Goal: Task Accomplishment & Management: Use online tool/utility

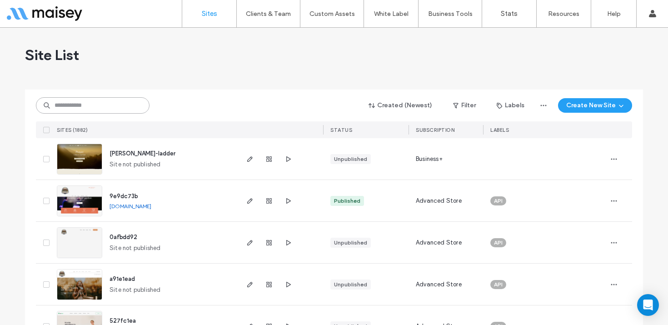
click at [88, 107] on input at bounding box center [93, 105] width 114 height 16
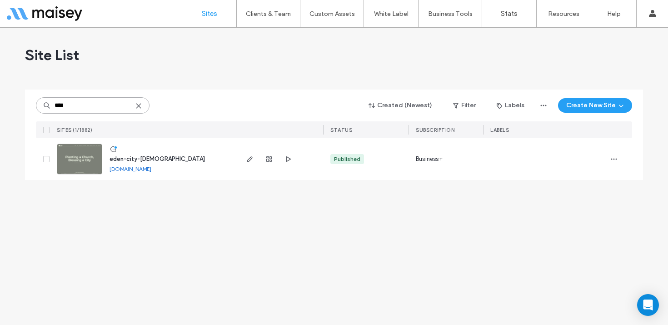
type input "****"
click at [83, 153] on img at bounding box center [79, 175] width 45 height 62
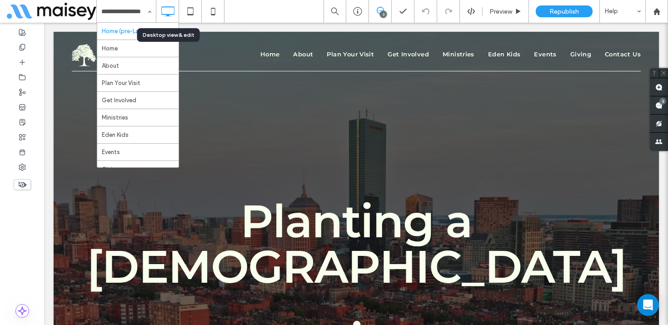
click at [168, 10] on icon at bounding box center [168, 11] width 18 height 18
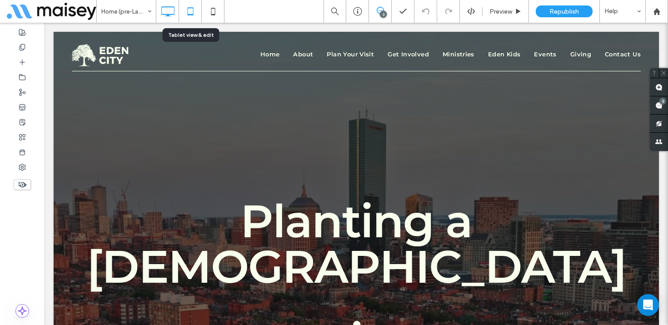
click at [188, 8] on icon at bounding box center [190, 11] width 18 height 18
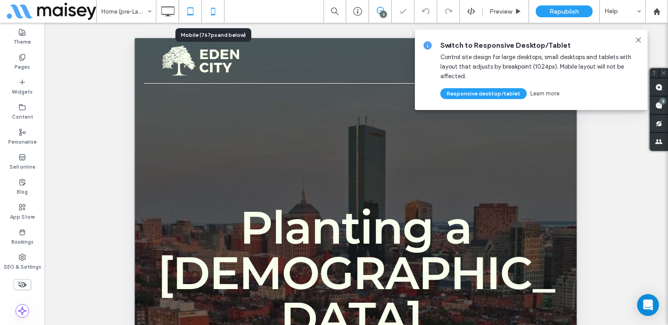
click at [211, 15] on use at bounding box center [213, 11] width 4 height 7
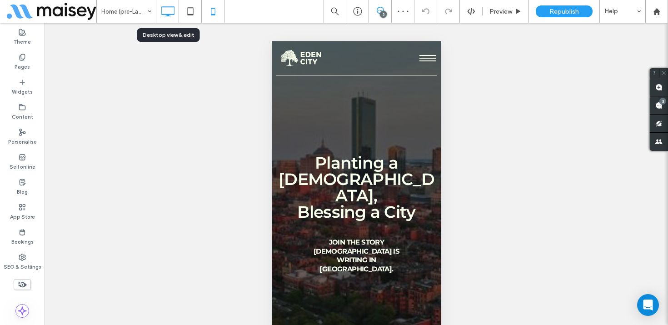
click at [166, 10] on icon at bounding box center [168, 11] width 18 height 18
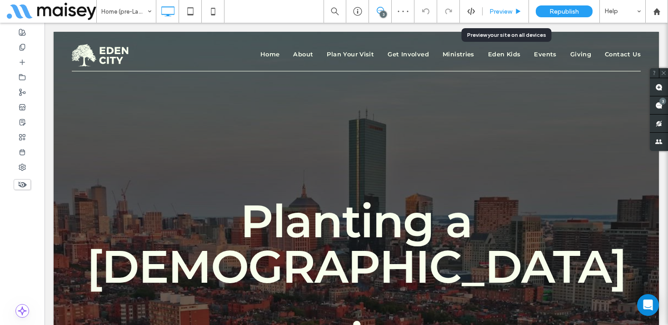
click at [508, 11] on span "Preview" at bounding box center [500, 12] width 23 height 8
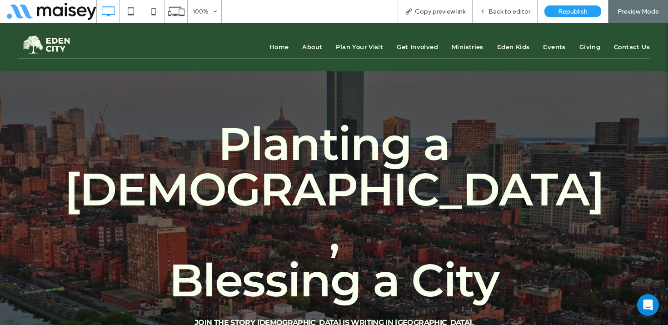
scroll to position [189, 0]
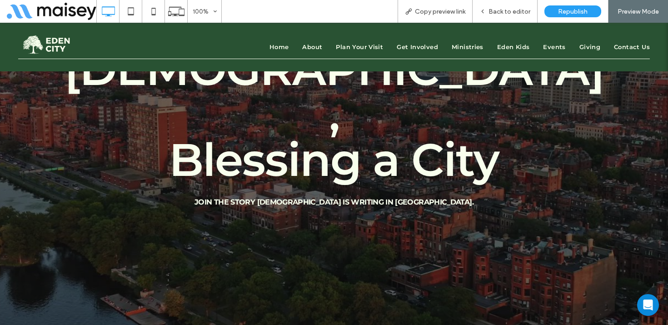
click at [319, 46] on span "About" at bounding box center [312, 46] width 20 height 7
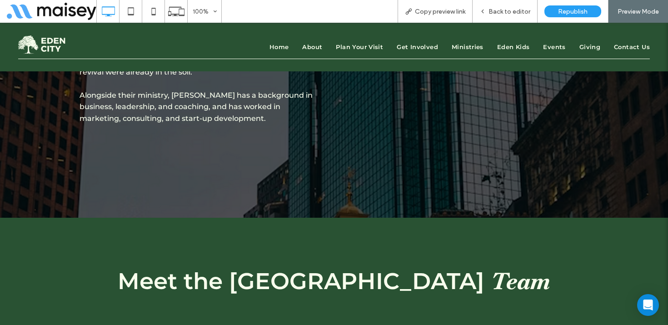
scroll to position [3150, 0]
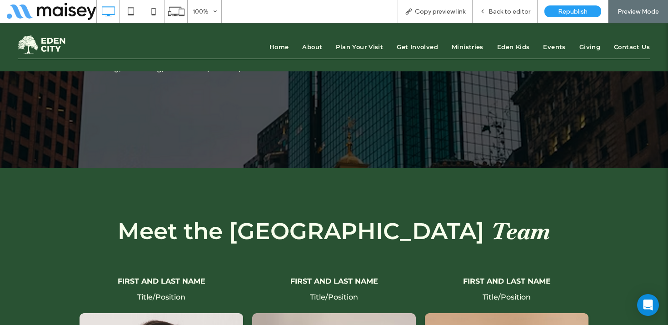
click at [423, 48] on span "Get Involved" at bounding box center [417, 46] width 41 height 7
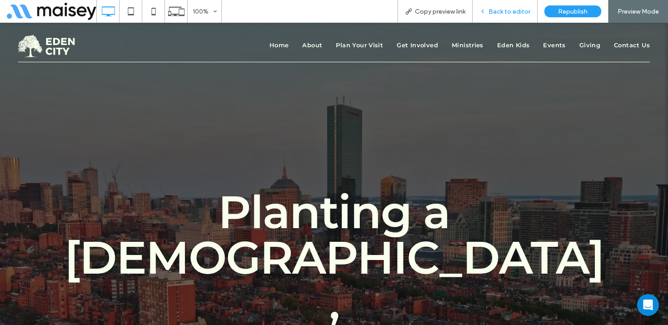
click at [508, 13] on span "Back to editor" at bounding box center [509, 12] width 42 height 8
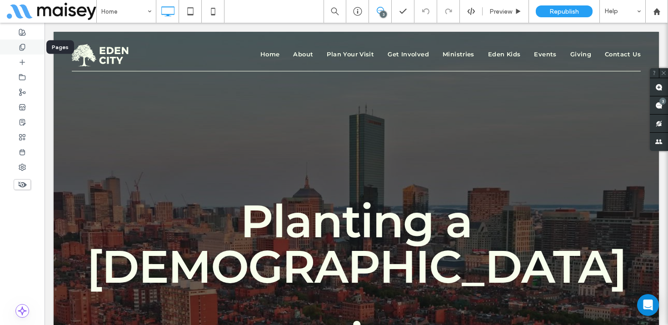
click at [26, 48] on div at bounding box center [22, 47] width 45 height 15
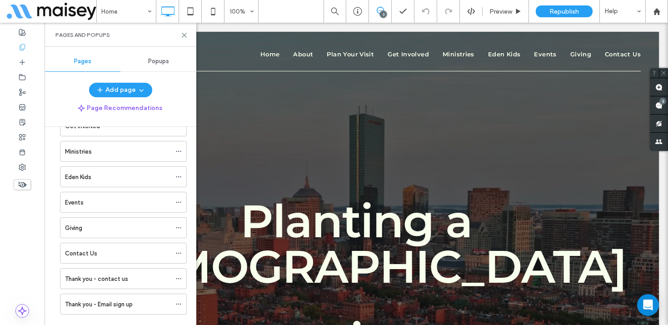
scroll to position [145, 0]
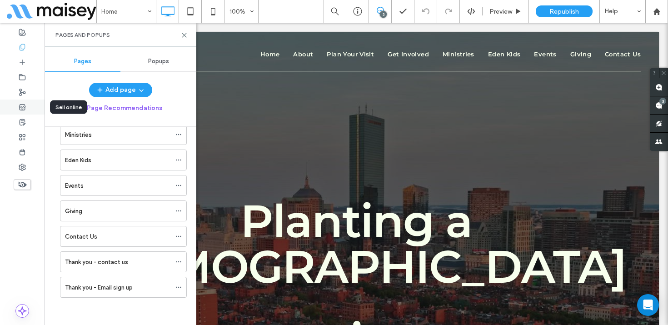
click at [26, 107] on div at bounding box center [22, 107] width 45 height 15
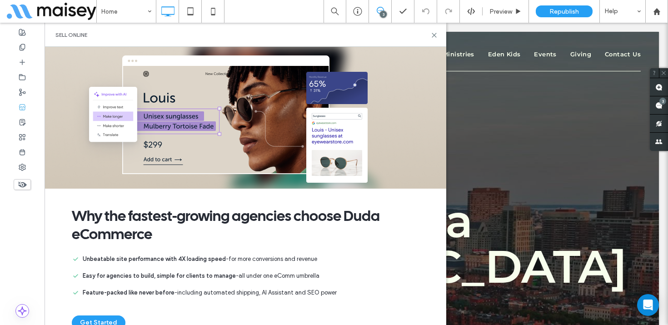
scroll to position [33, 0]
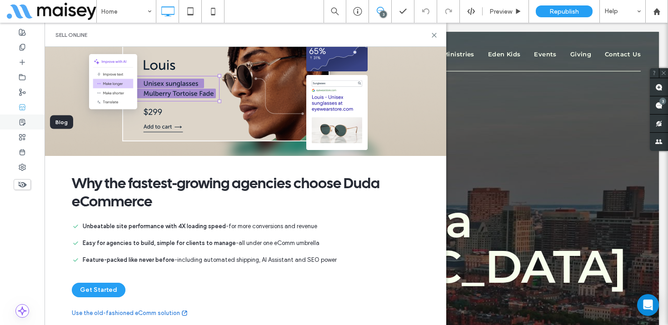
click at [24, 122] on icon at bounding box center [22, 122] width 7 height 7
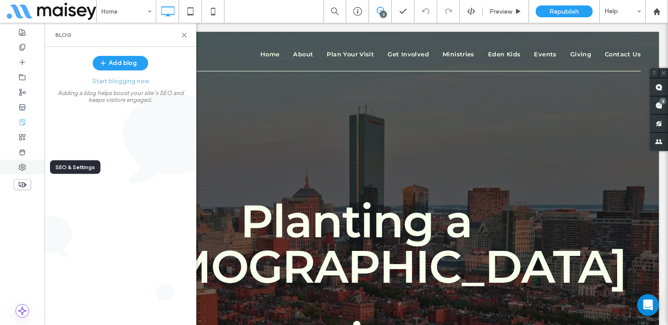
click at [25, 169] on icon at bounding box center [22, 167] width 7 height 7
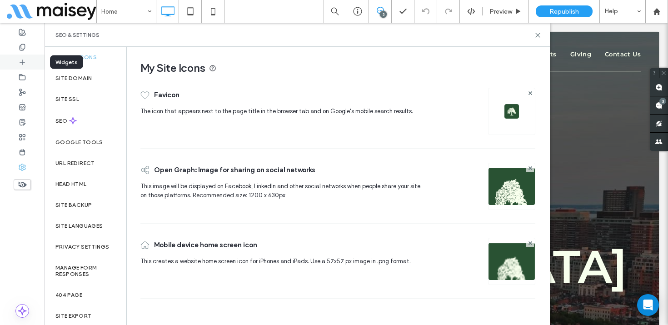
click at [23, 63] on icon at bounding box center [22, 62] width 7 height 7
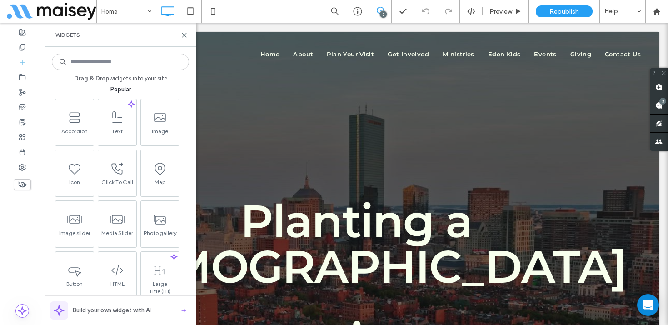
scroll to position [0, 0]
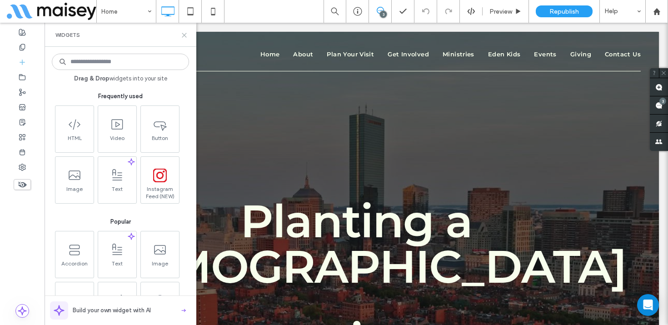
click at [186, 34] on icon at bounding box center [184, 35] width 7 height 7
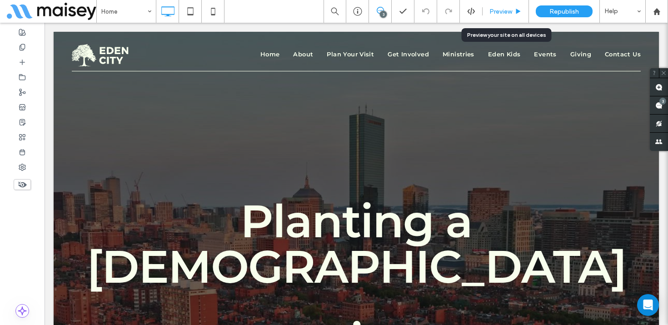
click at [502, 10] on span "Preview" at bounding box center [500, 12] width 23 height 8
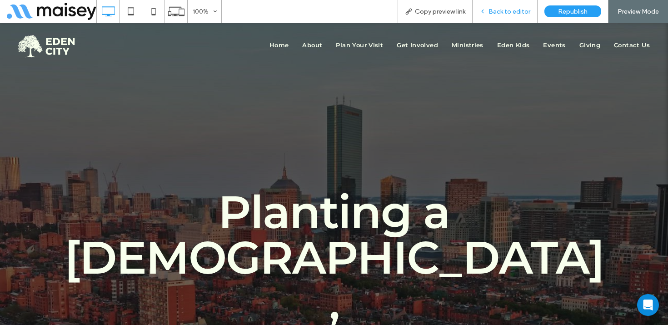
click at [526, 11] on span "Back to editor" at bounding box center [509, 12] width 42 height 8
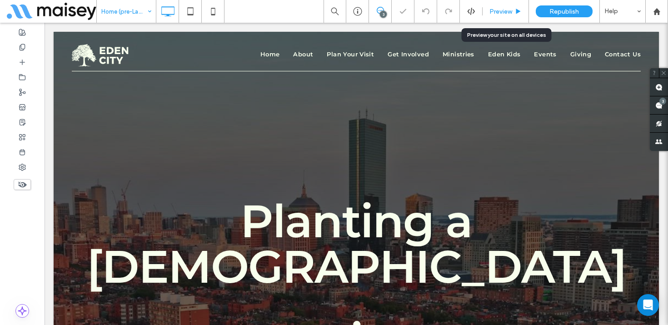
click at [508, 12] on span "Preview" at bounding box center [500, 12] width 23 height 8
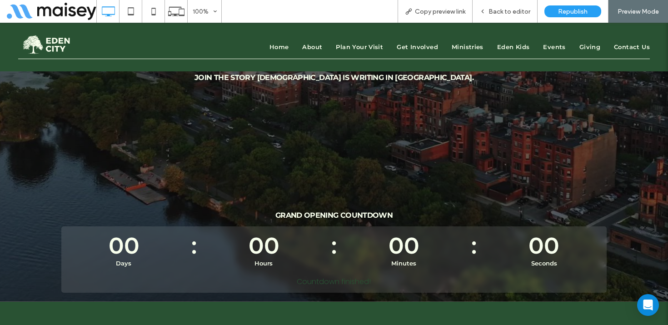
scroll to position [313, 0]
click at [510, 10] on span "Back to editor" at bounding box center [509, 12] width 42 height 8
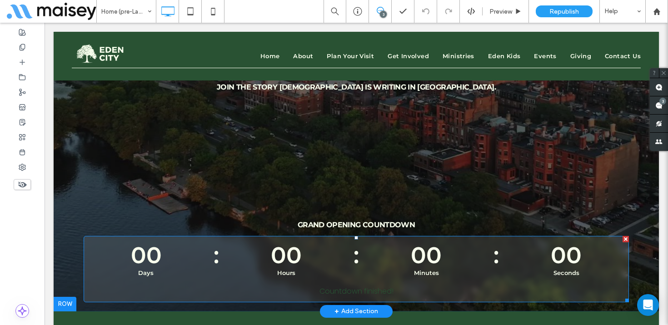
click at [296, 241] on div "00" at bounding box center [286, 255] width 124 height 28
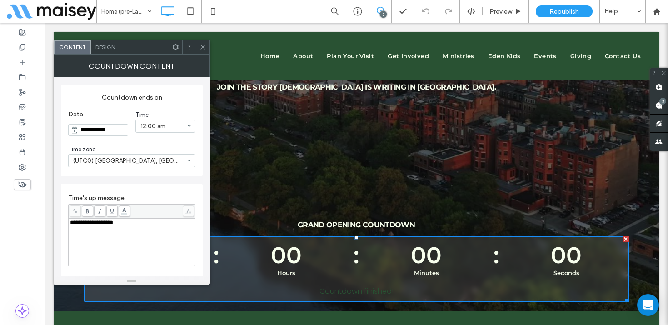
click at [106, 130] on input "**********" at bounding box center [103, 129] width 50 height 11
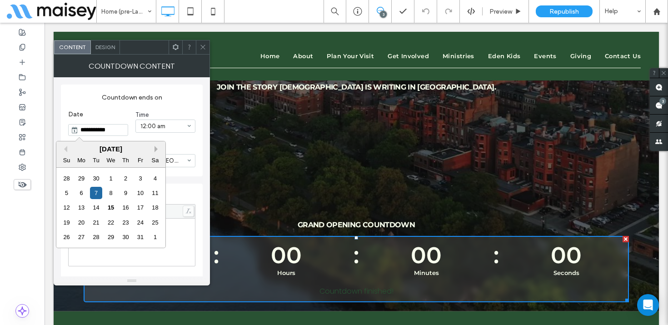
click at [154, 150] on button "Next Month" at bounding box center [157, 149] width 6 height 6
click at [155, 150] on button "Next Month" at bounding box center [157, 149] width 6 height 6
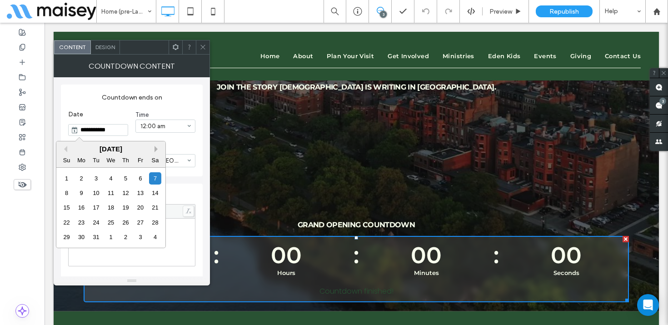
click at [155, 150] on button "Next Month" at bounding box center [157, 149] width 6 height 6
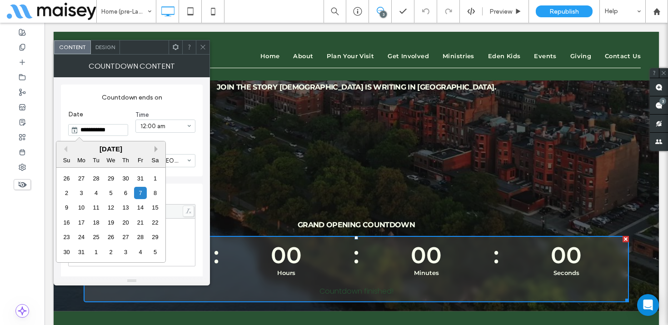
click at [155, 150] on button "Next Month" at bounding box center [157, 149] width 6 height 6
click at [66, 239] on div "27" at bounding box center [66, 237] width 12 height 12
type input "**********"
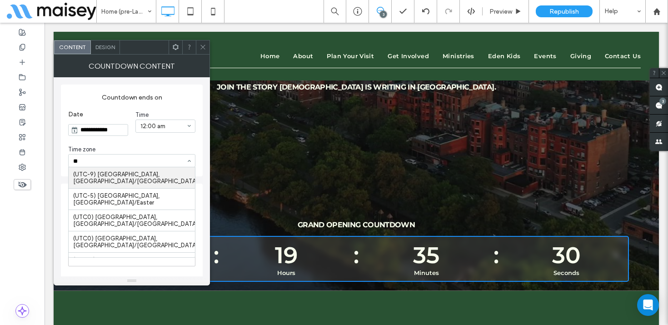
type input "*"
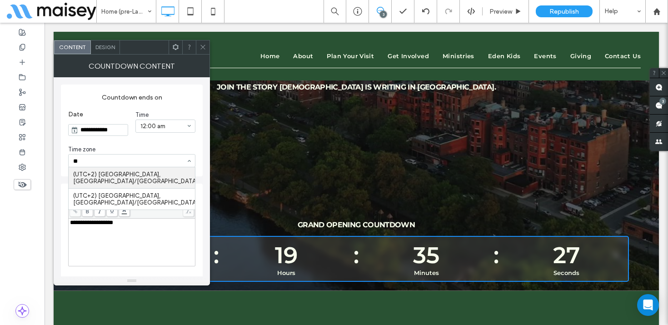
type input "*"
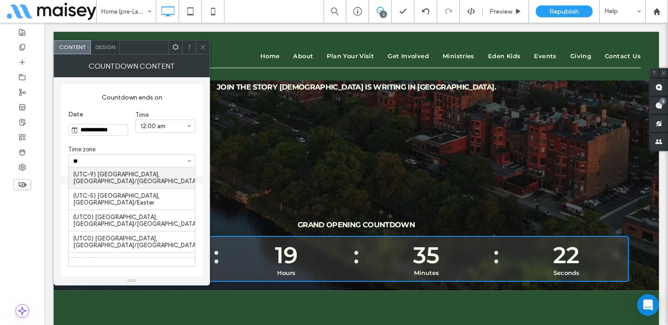
type input "*"
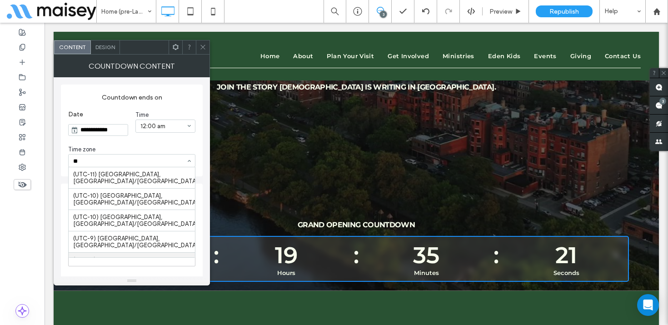
type input "***"
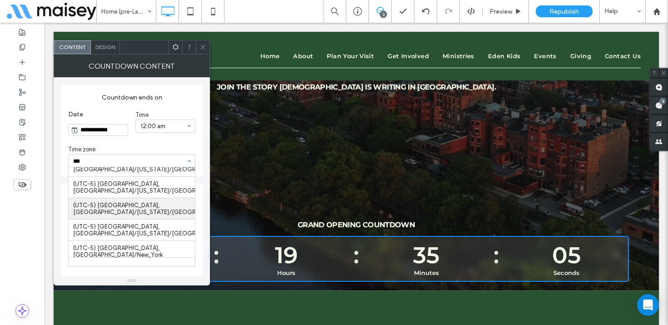
scroll to position [548, 0]
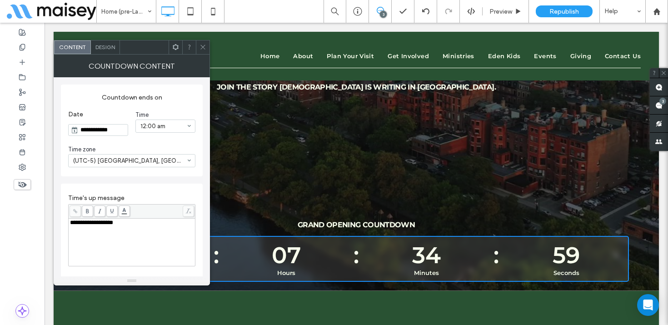
click at [201, 46] on icon at bounding box center [202, 47] width 7 height 7
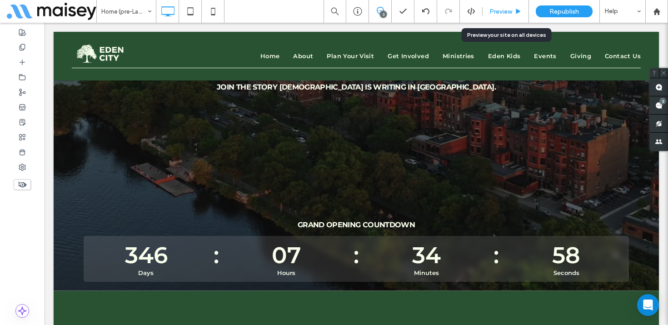
click at [518, 5] on div "Preview" at bounding box center [506, 11] width 46 height 23
click at [498, 11] on span "Preview" at bounding box center [500, 12] width 23 height 8
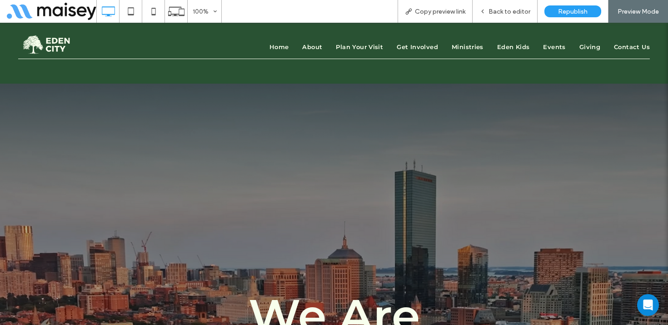
scroll to position [1384, 0]
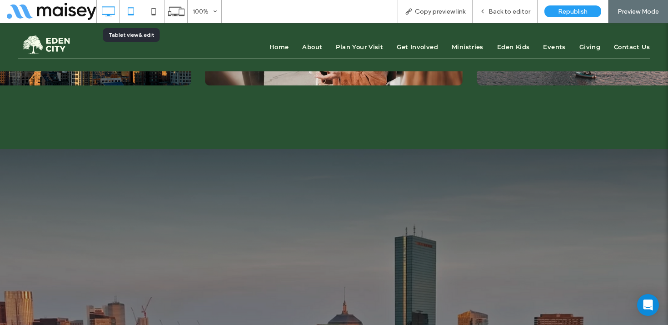
click at [133, 12] on icon at bounding box center [131, 11] width 18 height 18
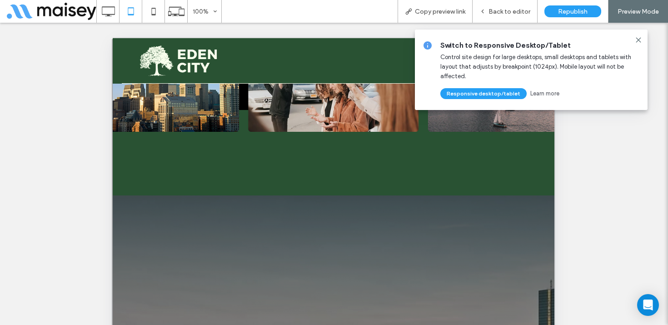
scroll to position [1453, 0]
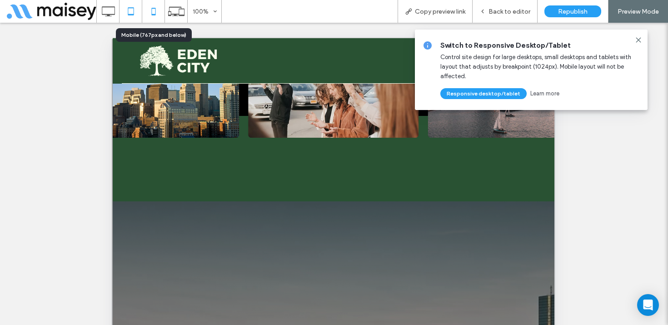
click at [152, 11] on icon at bounding box center [153, 11] width 18 height 18
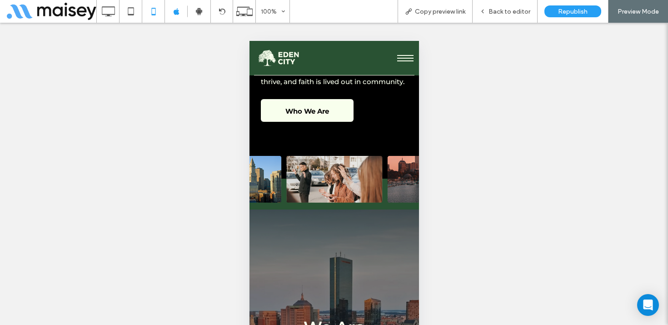
scroll to position [827, 0]
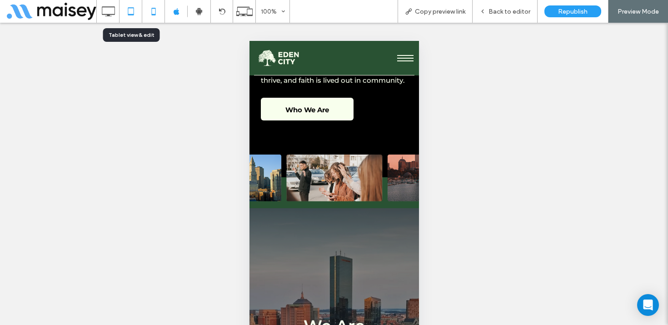
click at [125, 11] on icon at bounding box center [131, 11] width 18 height 18
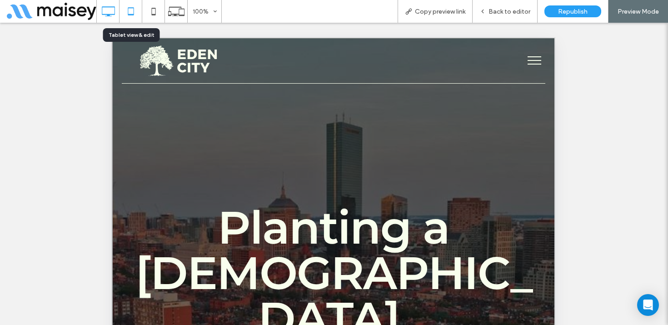
scroll to position [0, 0]
click at [116, 12] on icon at bounding box center [108, 11] width 18 height 18
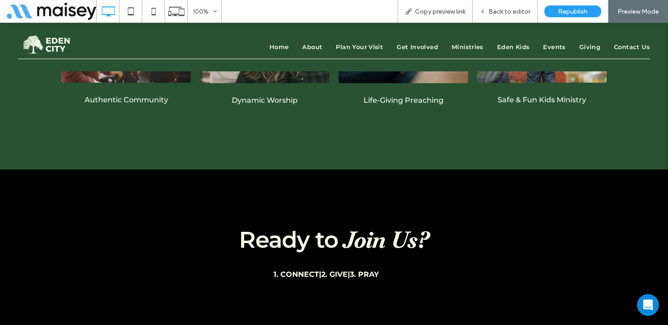
scroll to position [3205, 0]
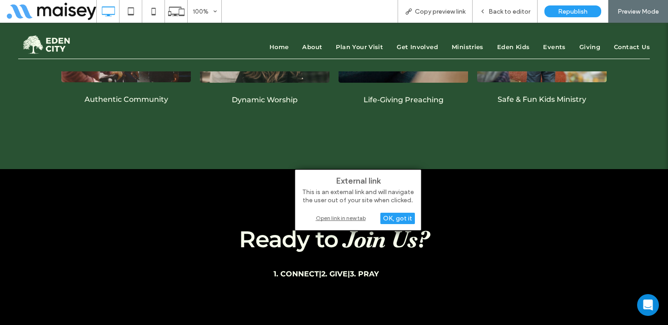
click at [347, 218] on div "Open link in new tab" at bounding box center [358, 218] width 114 height 10
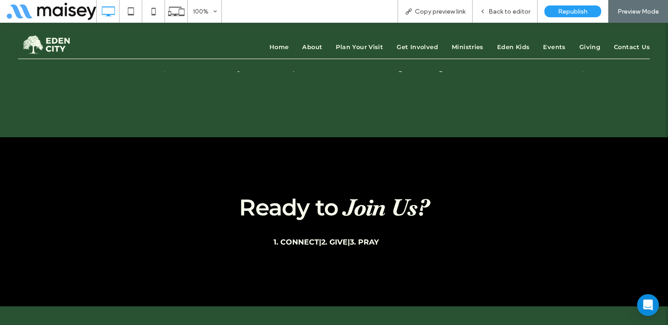
scroll to position [3245, 0]
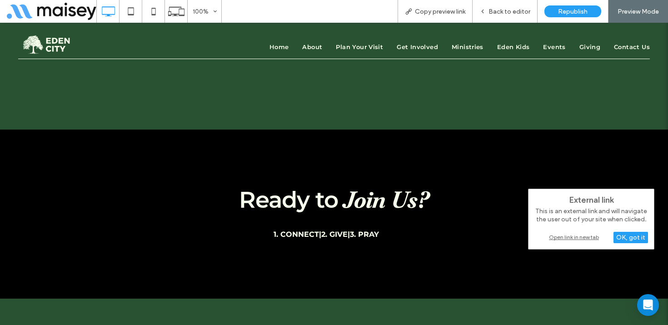
click at [563, 235] on div "Open link in new tab" at bounding box center [591, 237] width 114 height 10
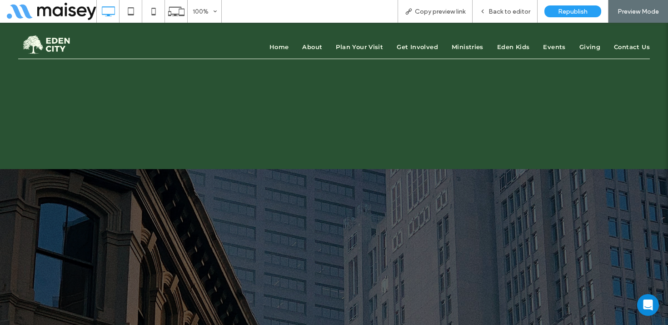
scroll to position [4962, 0]
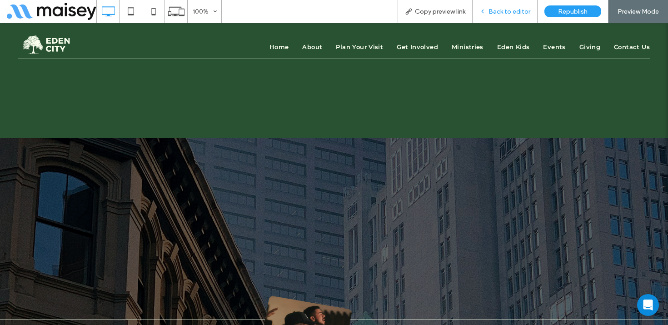
click at [506, 14] on span "Back to editor" at bounding box center [509, 12] width 42 height 8
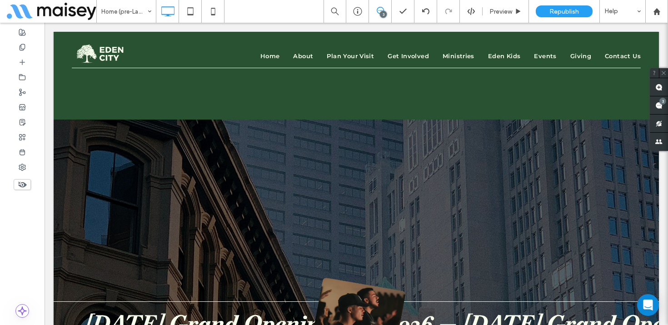
scroll to position [4930, 0]
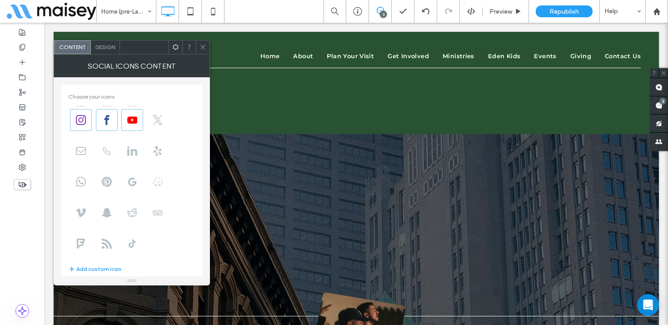
scroll to position [160, 0]
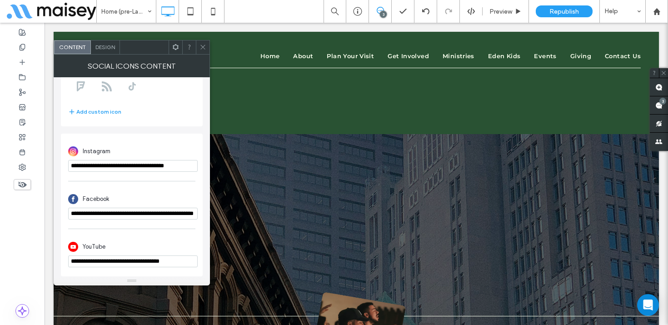
click at [202, 48] on icon at bounding box center [202, 47] width 7 height 7
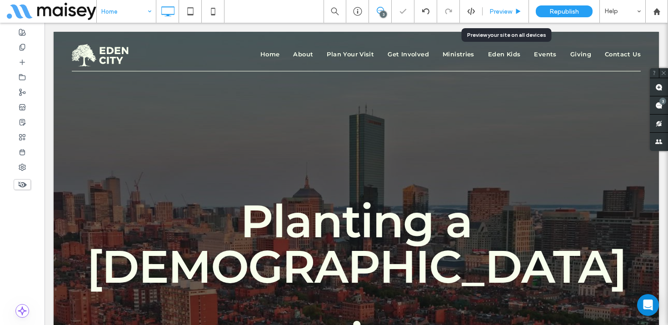
click at [511, 12] on span "Preview" at bounding box center [500, 12] width 23 height 8
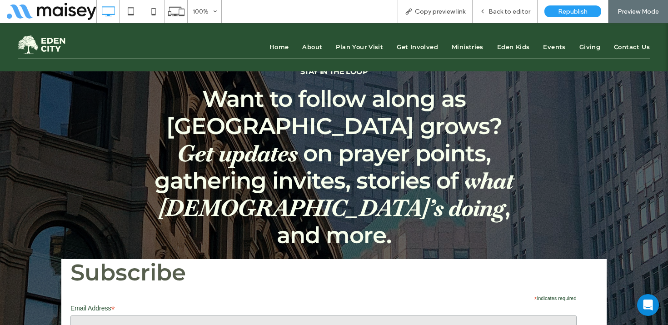
scroll to position [4442, 0]
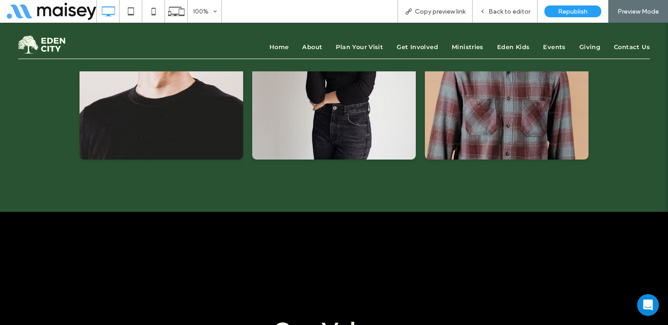
scroll to position [3514, 0]
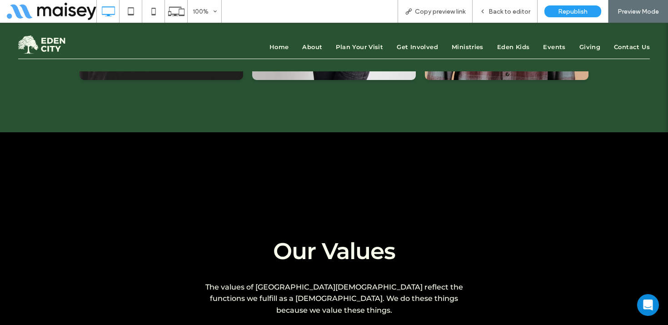
scroll to position [3598, 0]
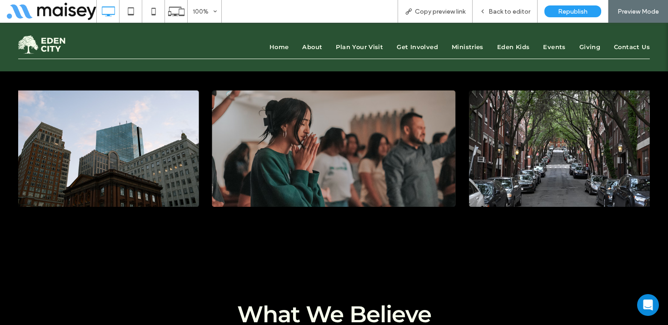
scroll to position [4213, 0]
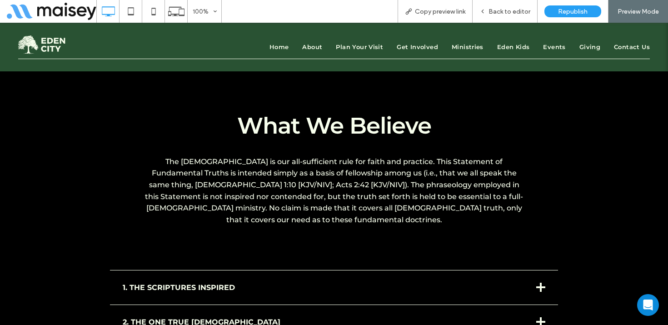
scroll to position [4399, 0]
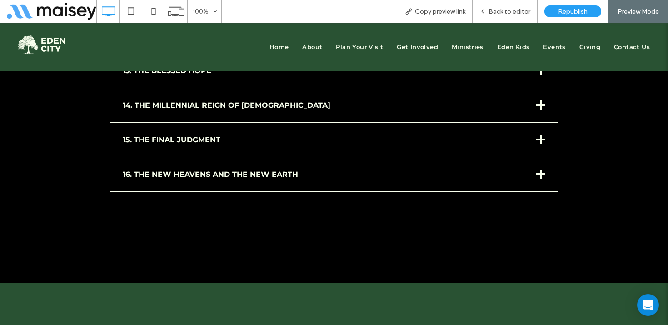
scroll to position [5030, 0]
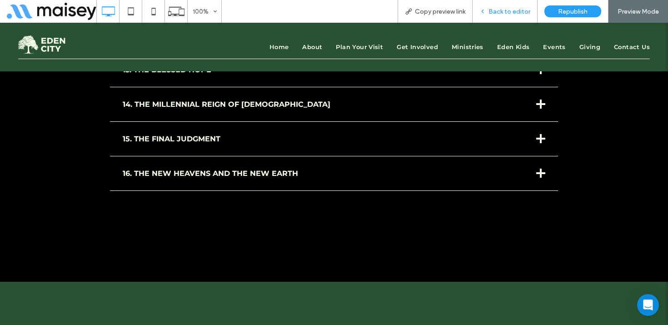
click at [512, 13] on span "Back to editor" at bounding box center [509, 12] width 42 height 8
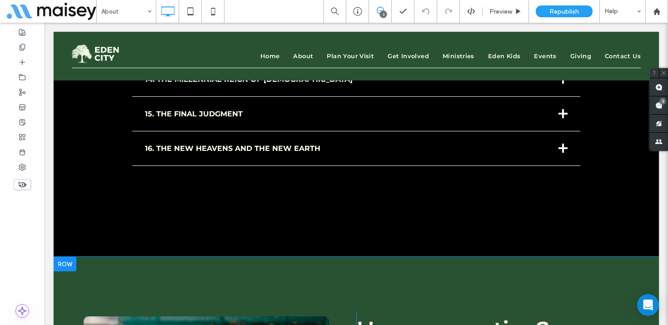
scroll to position [4990, 0]
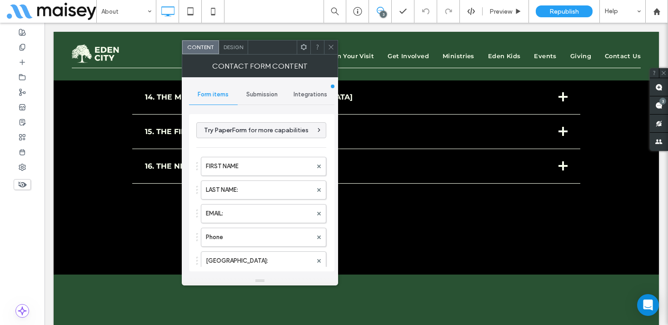
type input "**********"
click at [271, 96] on span "Submission" at bounding box center [261, 94] width 31 height 7
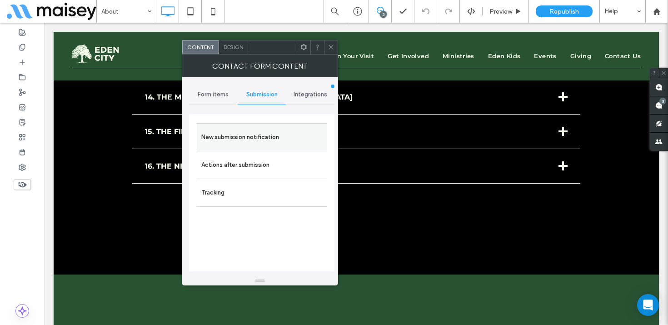
click at [241, 132] on label "New submission notification" at bounding box center [261, 137] width 121 height 18
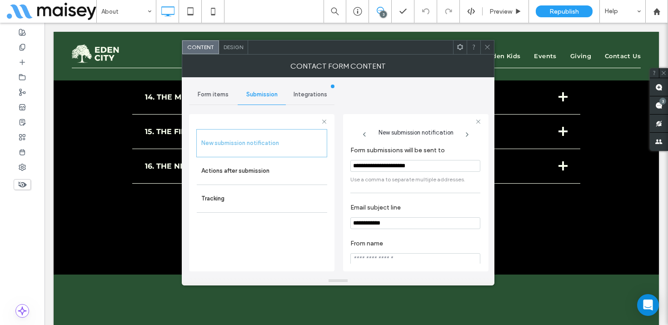
click at [488, 49] on icon at bounding box center [487, 47] width 7 height 7
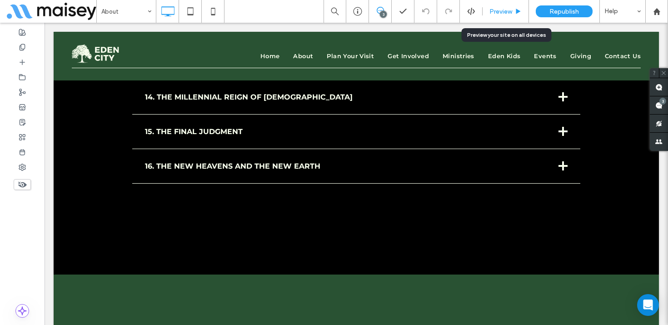
click at [507, 10] on span "Preview" at bounding box center [500, 12] width 23 height 8
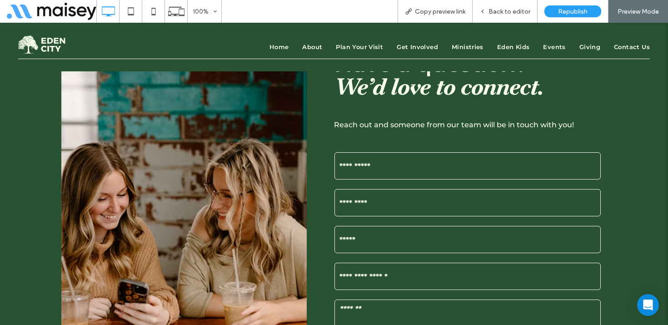
scroll to position [5323, 0]
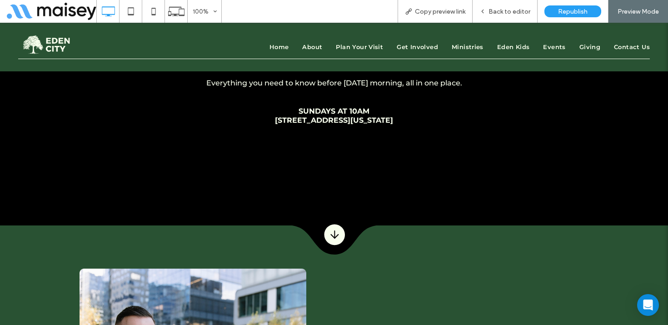
scroll to position [523, 0]
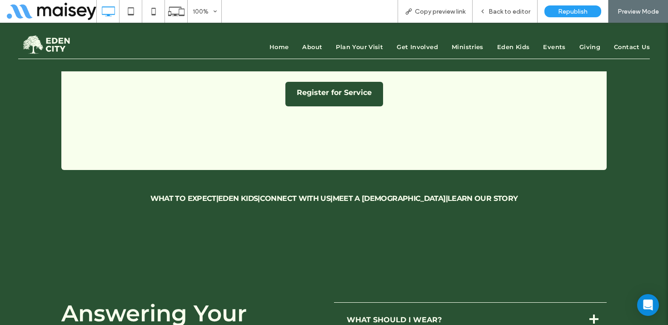
scroll to position [1174, 0]
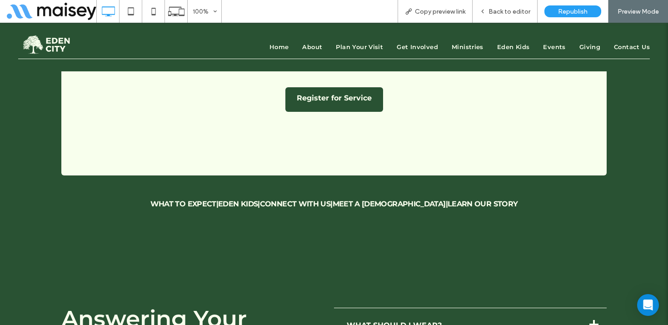
click at [325, 199] on link "Connect with Us" at bounding box center [295, 203] width 70 height 9
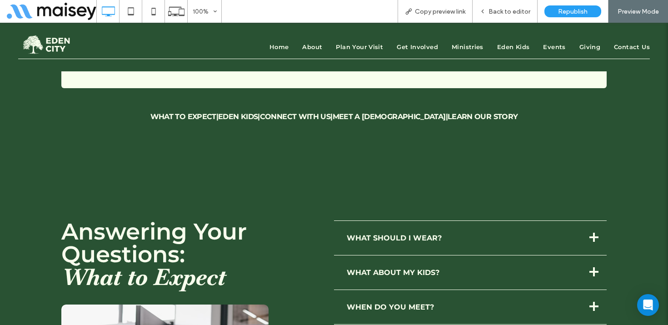
scroll to position [1303, 0]
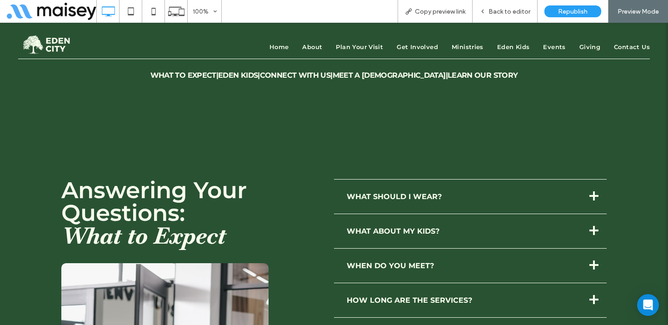
click at [405, 227] on div "What about my kids?" at bounding box center [462, 231] width 231 height 9
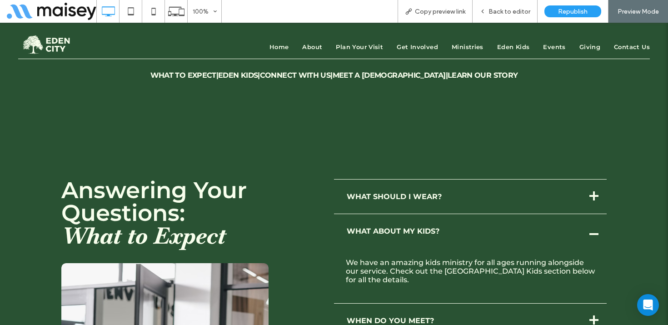
click at [405, 227] on div "What about my kids?" at bounding box center [462, 231] width 231 height 9
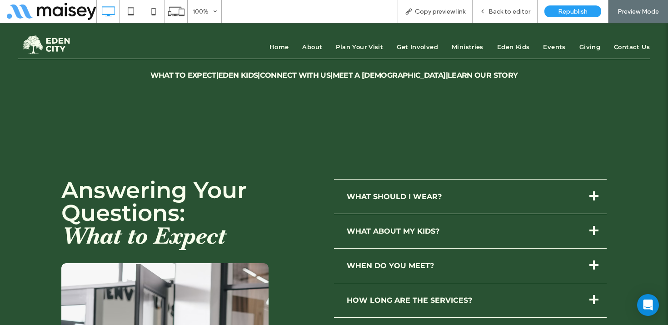
click at [393, 296] on div "how long are the services?" at bounding box center [462, 300] width 231 height 9
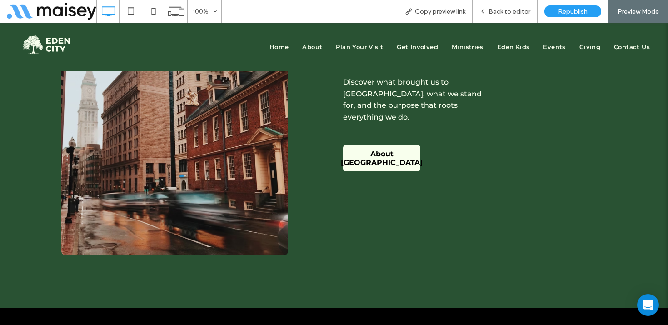
scroll to position [3734, 0]
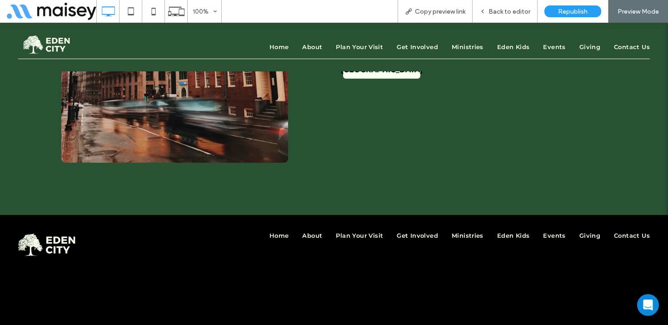
click at [419, 232] on span "Get Involved" at bounding box center [417, 235] width 41 height 7
click at [512, 10] on span "Back to editor" at bounding box center [509, 12] width 42 height 8
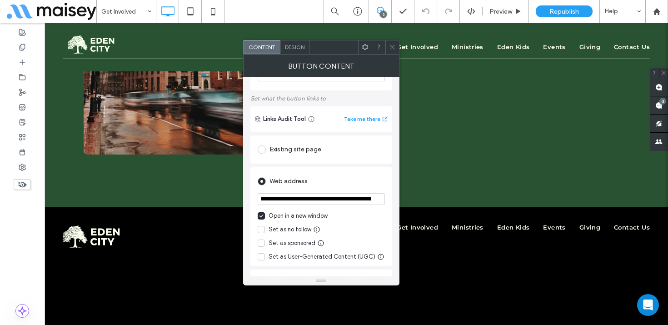
scroll to position [38, 0]
click at [393, 45] on icon at bounding box center [392, 47] width 7 height 7
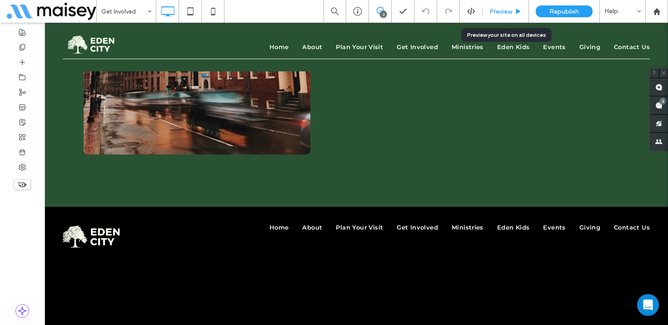
click at [503, 9] on span "Preview" at bounding box center [500, 12] width 23 height 8
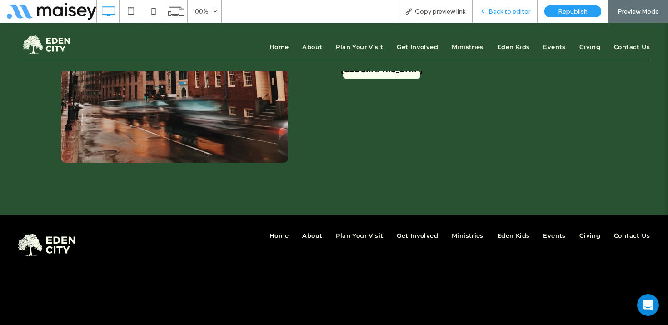
click at [515, 7] on div "Back to editor" at bounding box center [505, 11] width 65 height 23
click at [514, 9] on span "Back to editor" at bounding box center [509, 12] width 42 height 8
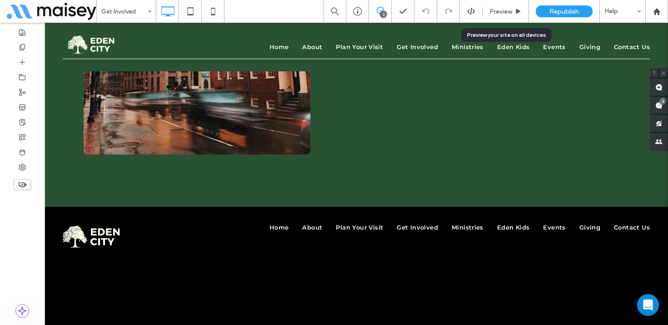
click at [514, 9] on div "Preview" at bounding box center [506, 12] width 46 height 8
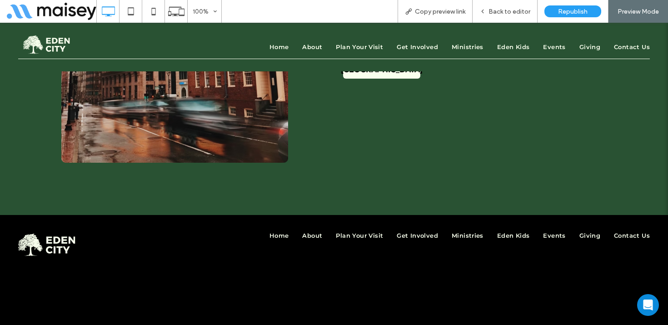
click at [636, 202] on div at bounding box center [334, 162] width 668 height 325
click at [513, 9] on span "Back to editor" at bounding box center [509, 12] width 42 height 8
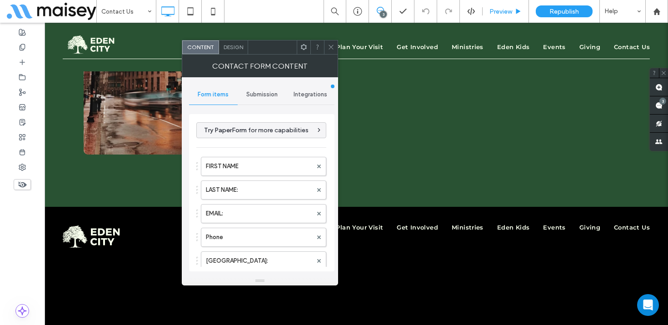
type input "**********"
click at [263, 90] on div "Submission" at bounding box center [262, 95] width 49 height 20
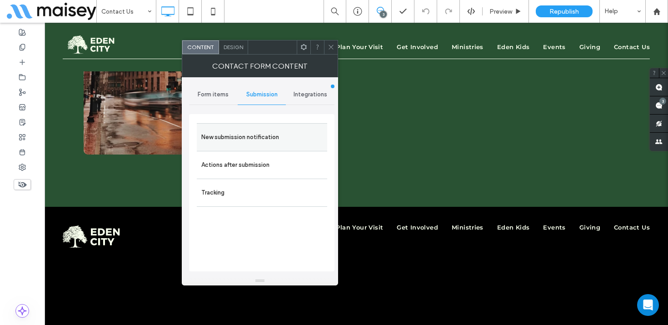
click at [217, 139] on label "New submission notification" at bounding box center [261, 137] width 121 height 18
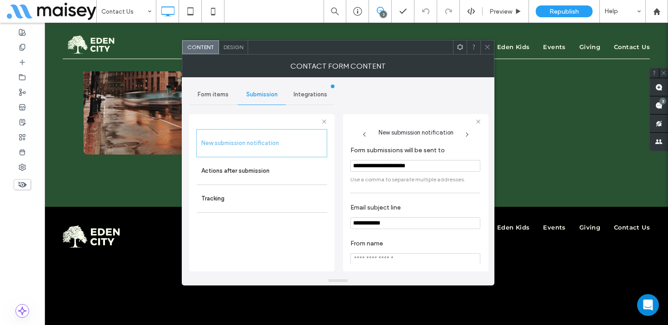
click at [488, 44] on icon at bounding box center [487, 47] width 7 height 7
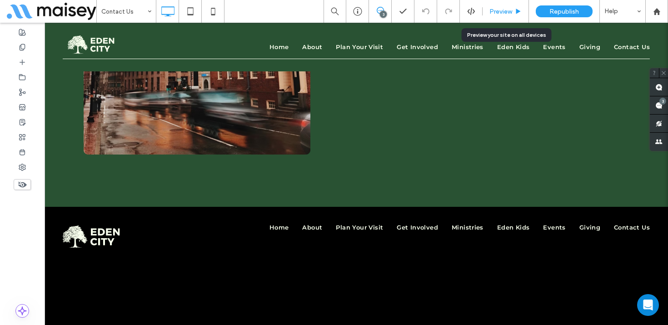
click at [508, 10] on span "Preview" at bounding box center [500, 12] width 23 height 8
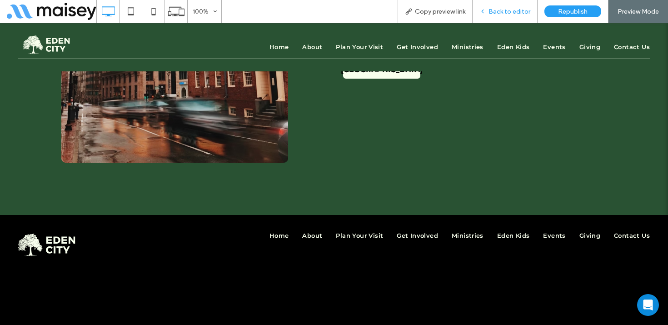
click at [513, 11] on span "Back to editor" at bounding box center [509, 12] width 42 height 8
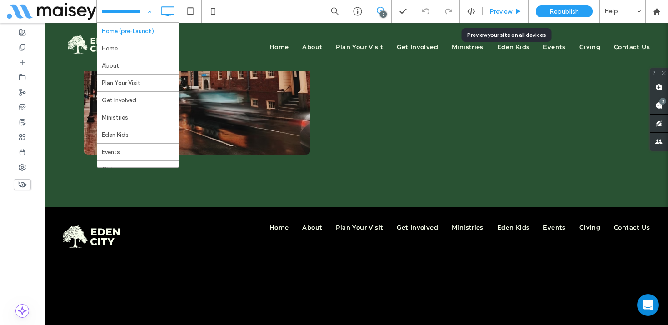
click at [511, 5] on div "Preview" at bounding box center [506, 11] width 46 height 23
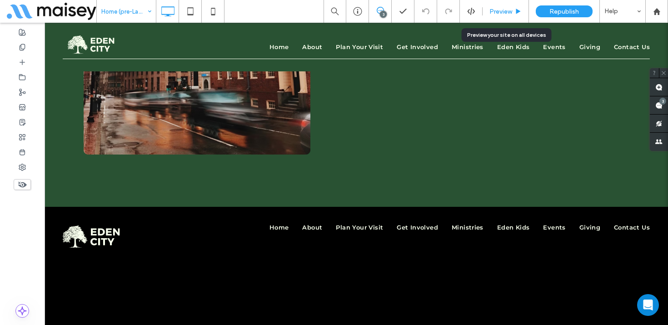
click at [510, 8] on span "Preview" at bounding box center [500, 12] width 23 height 8
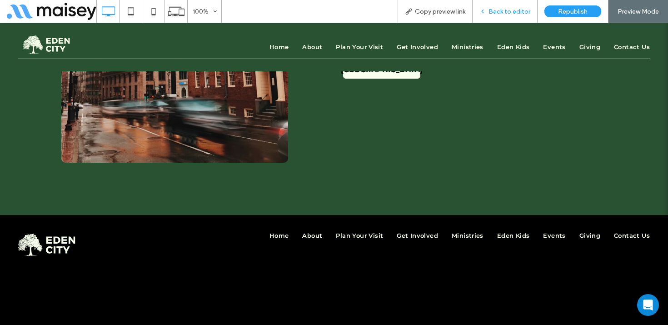
click at [516, 15] on span "Back to editor" at bounding box center [509, 12] width 42 height 8
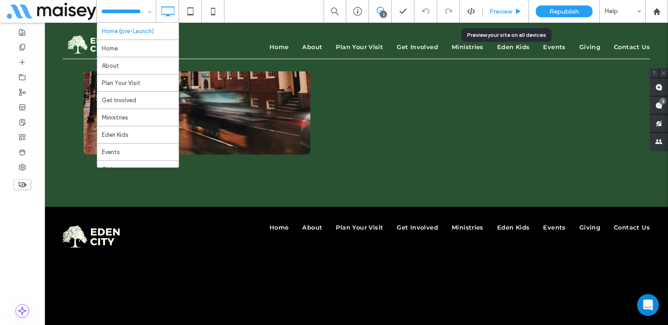
click at [513, 12] on div "Preview" at bounding box center [506, 12] width 46 height 8
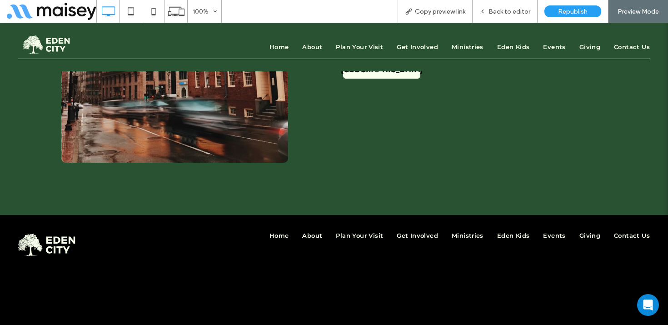
click at [513, 12] on span "Back to editor" at bounding box center [509, 12] width 42 height 8
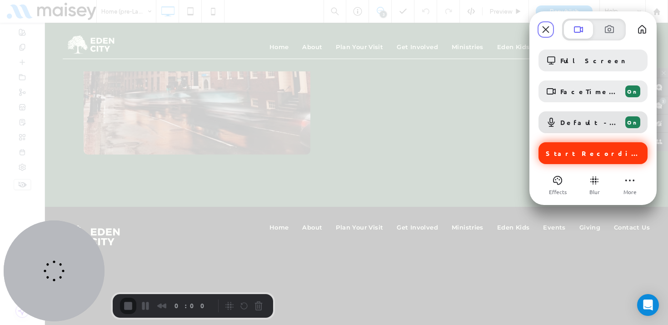
click at [567, 155] on span "Start Recording" at bounding box center [593, 153] width 95 height 8
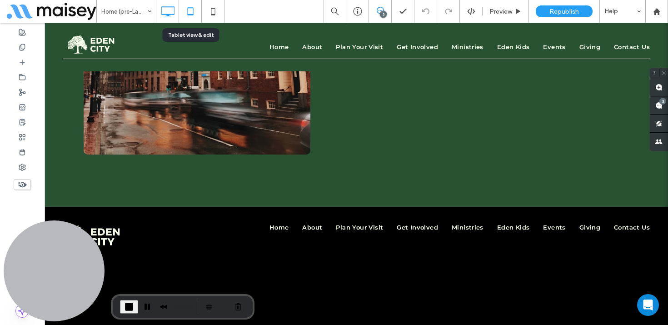
click at [189, 12] on icon at bounding box center [190, 11] width 18 height 18
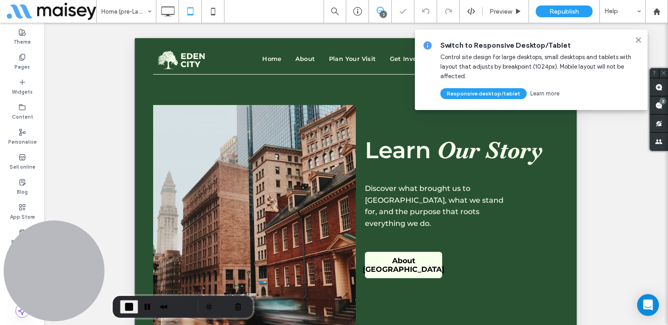
click at [631, 47] on span "Switch to Responsive Desktop/Tablet" at bounding box center [540, 45] width 200 height 10
click at [636, 40] on icon at bounding box center [638, 39] width 7 height 7
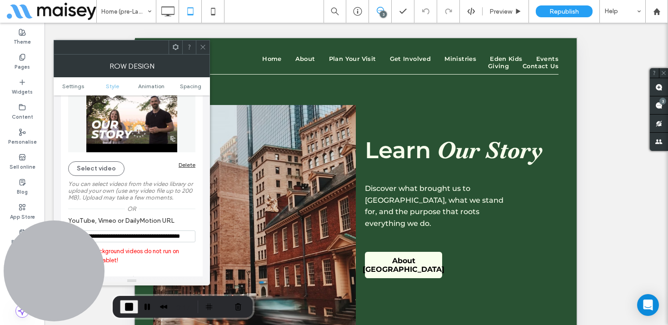
scroll to position [158, 0]
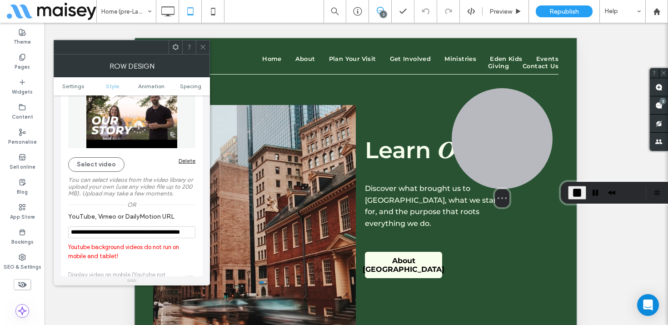
drag, startPoint x: 66, startPoint y: 253, endPoint x: 531, endPoint y: 141, distance: 477.9
click at [531, 141] on div at bounding box center [502, 138] width 101 height 101
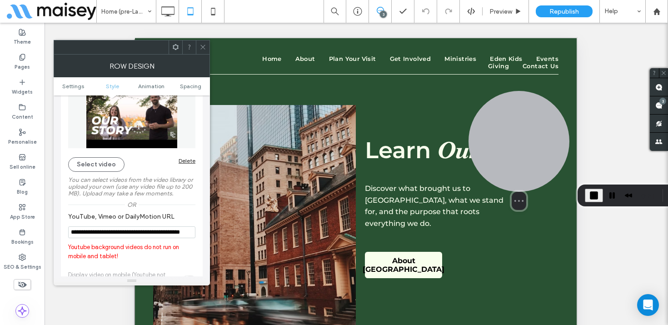
click at [513, 130] on div at bounding box center [518, 141] width 101 height 101
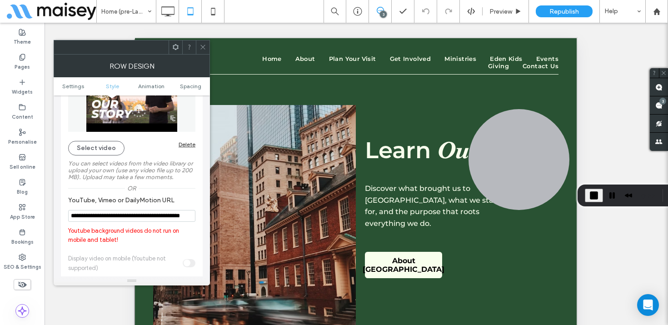
scroll to position [181, 0]
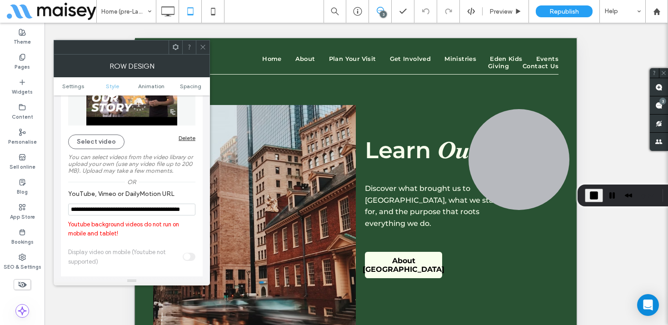
click at [203, 46] on icon at bounding box center [202, 47] width 7 height 7
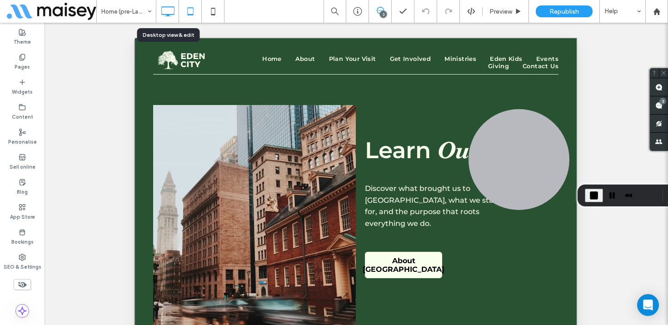
click at [172, 10] on icon at bounding box center [168, 11] width 18 height 18
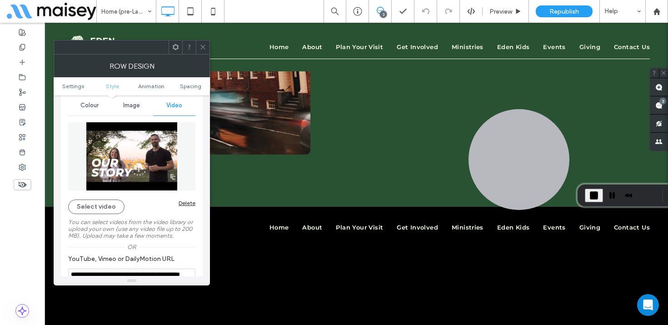
scroll to position [168, 0]
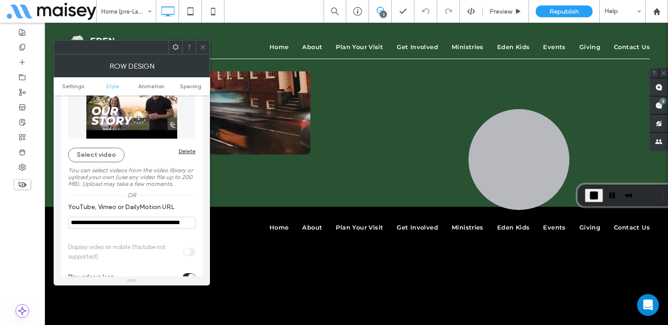
click at [201, 49] on icon at bounding box center [202, 47] width 7 height 7
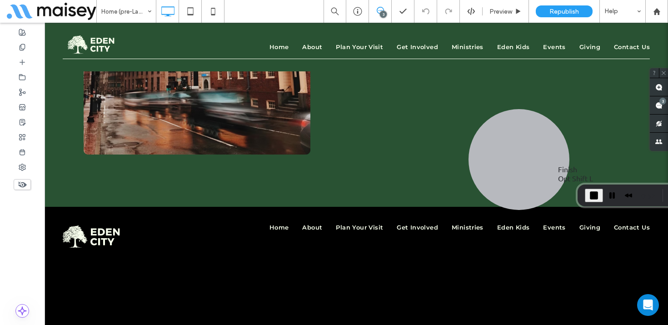
click at [586, 194] on button "End Recording" at bounding box center [594, 196] width 18 height 14
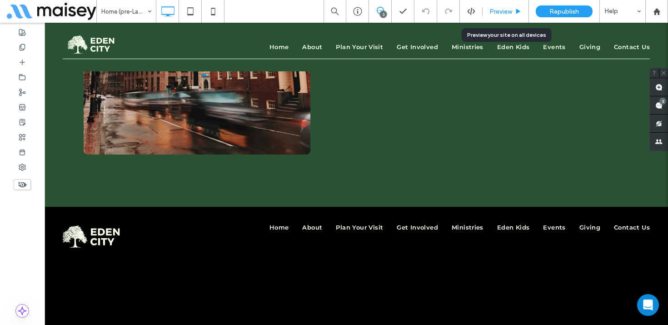
click at [507, 12] on span "Preview" at bounding box center [500, 12] width 23 height 8
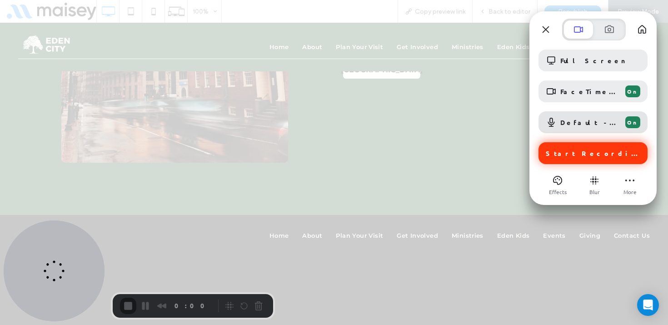
click at [608, 156] on span "Start Recording" at bounding box center [594, 153] width 96 height 8
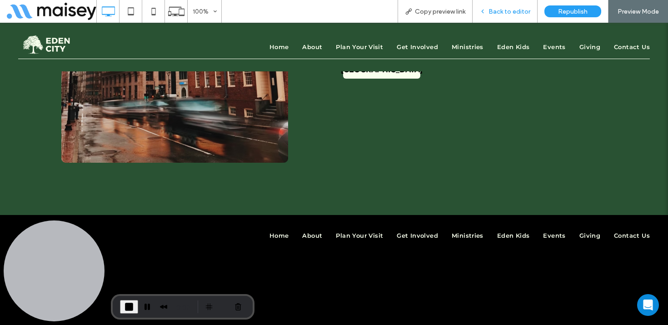
click at [517, 9] on span "Back to editor" at bounding box center [509, 12] width 42 height 8
